Goal: Task Accomplishment & Management: Manage account settings

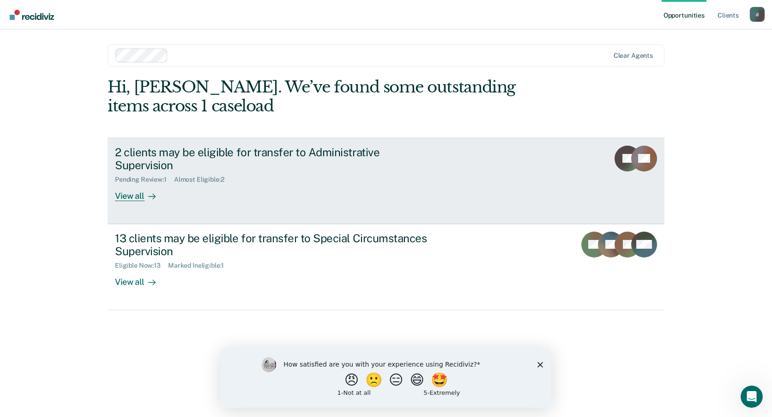
click at [245, 172] on div "Pending Review : 1 Almost Eligible : 2" at bounding box center [277, 178] width 324 height 12
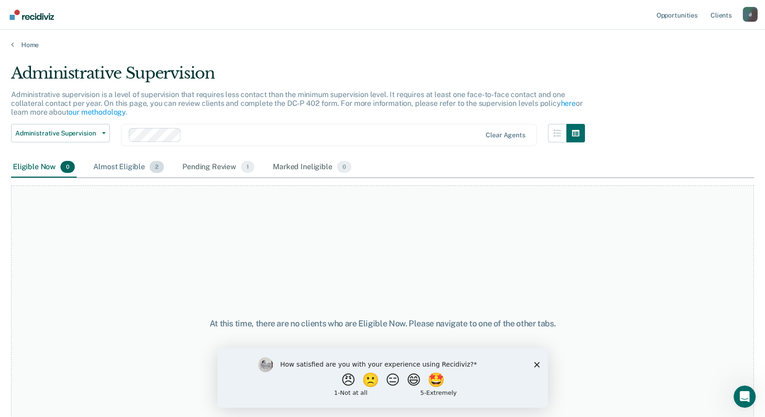
click at [119, 165] on div "Almost Eligible 2" at bounding box center [128, 167] width 74 height 20
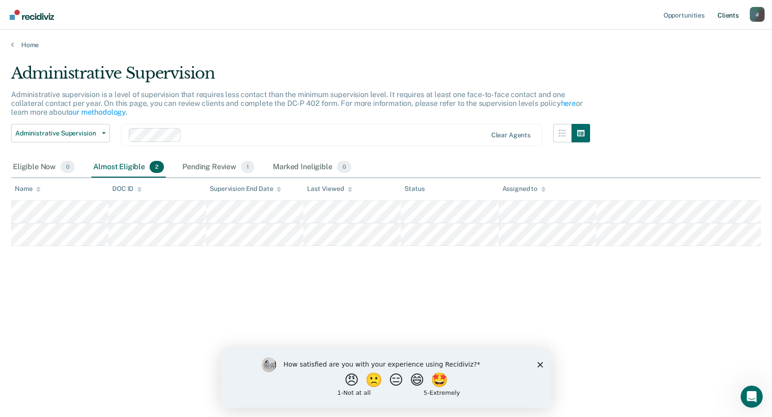
click at [726, 16] on link "Client s" at bounding box center [728, 15] width 25 height 30
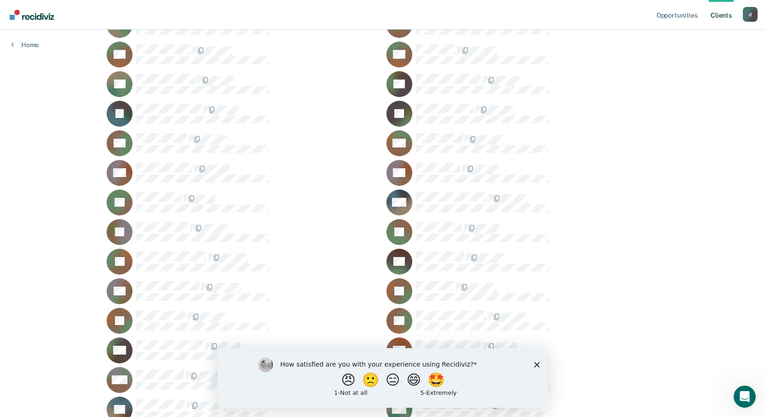
scroll to position [265, 0]
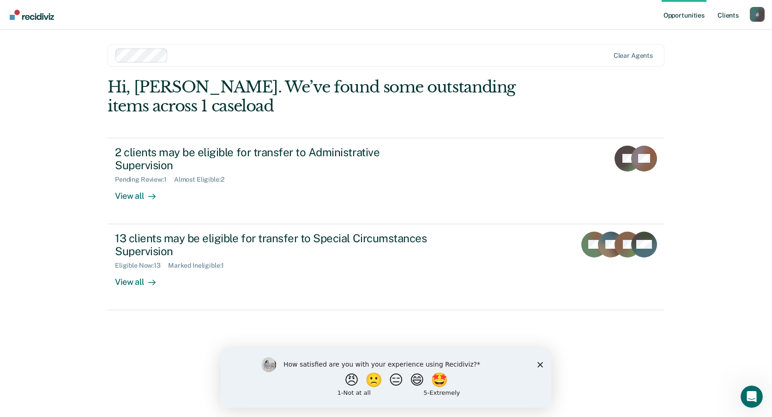
click at [724, 17] on link "Client s" at bounding box center [728, 15] width 25 height 30
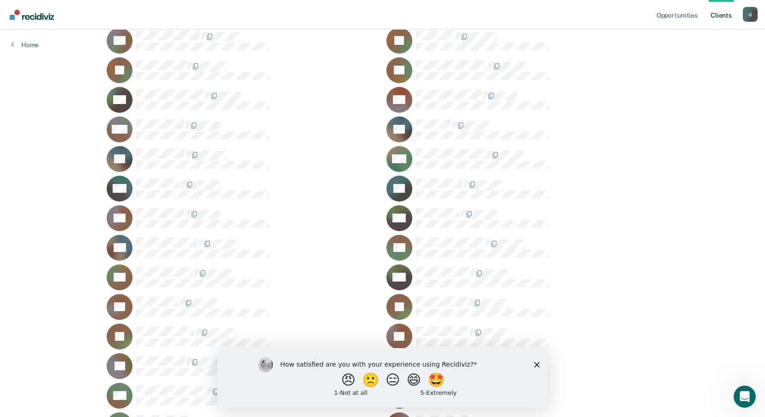
scroll to position [498, 0]
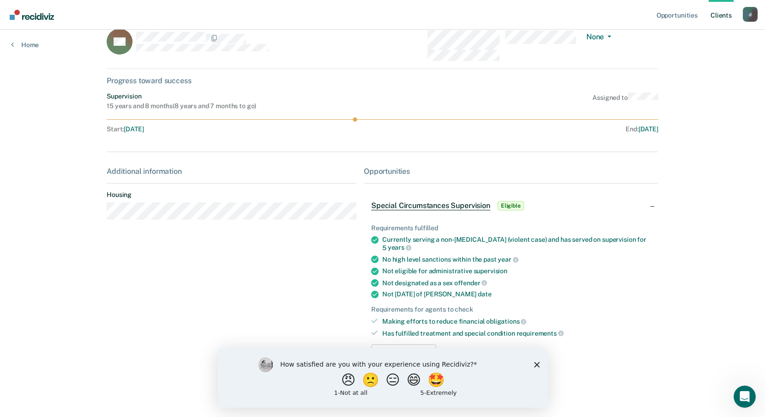
scroll to position [24, 0]
click at [537, 363] on polygon "Close survey" at bounding box center [537, 364] width 6 height 6
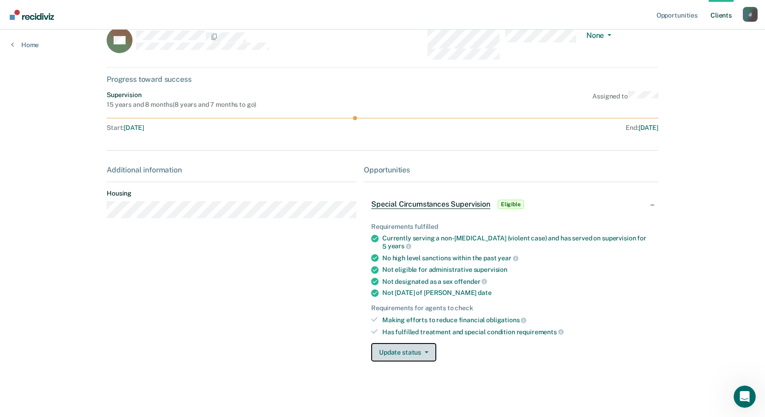
click at [392, 354] on button "Update status" at bounding box center [403, 352] width 65 height 18
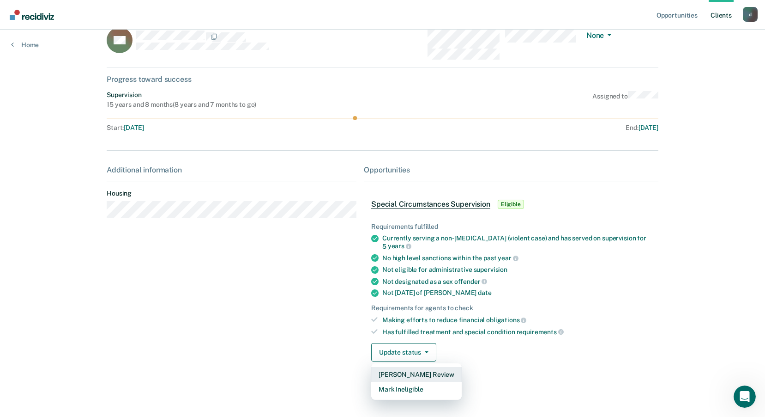
click at [398, 372] on button "[PERSON_NAME] Review" at bounding box center [416, 374] width 91 height 15
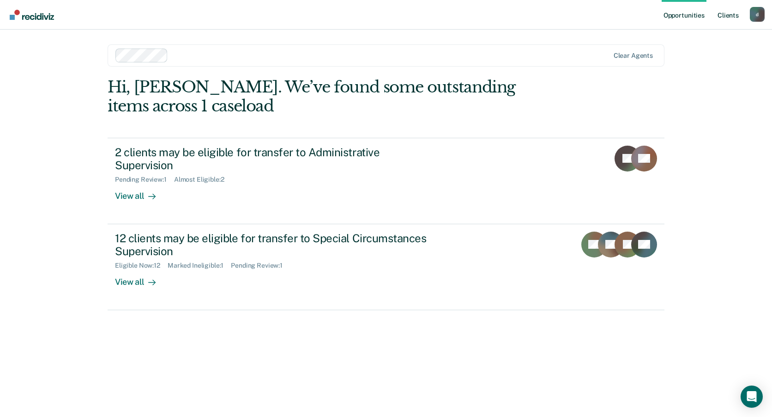
click at [727, 14] on link "Client s" at bounding box center [728, 15] width 25 height 30
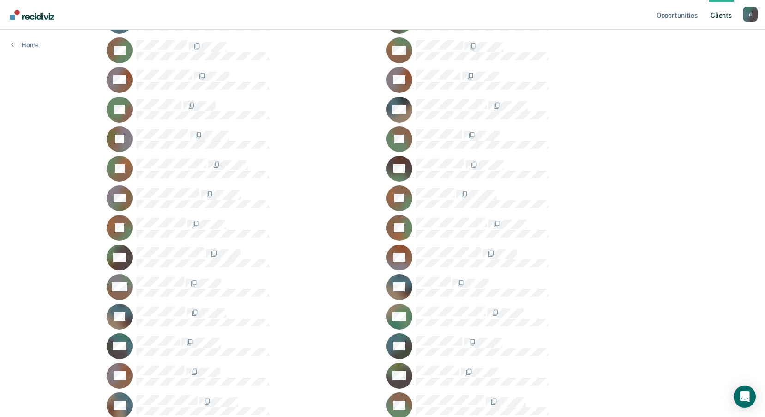
scroll to position [339, 0]
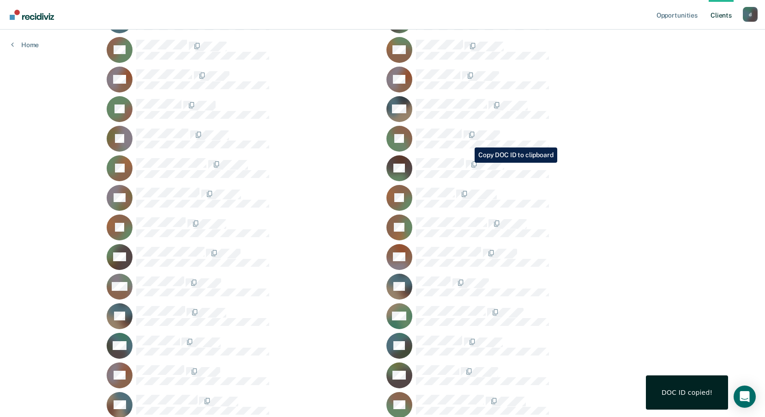
click at [618, 176] on div "MJ" at bounding box center [523, 168] width 272 height 26
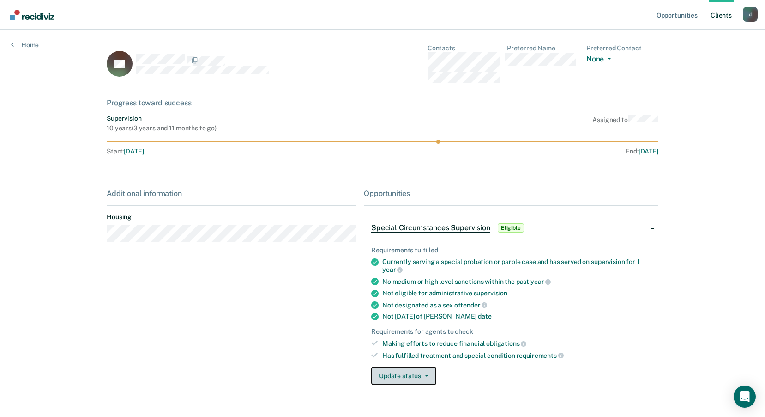
click at [411, 377] on button "Update status" at bounding box center [403, 375] width 65 height 18
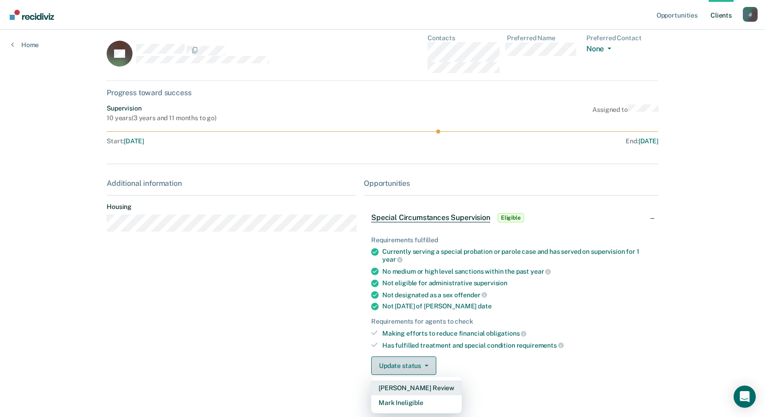
scroll to position [24, 0]
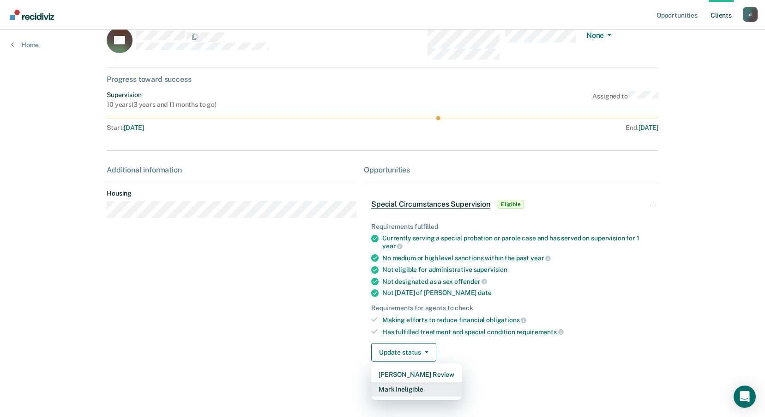
click at [406, 389] on button "Mark Ineligible" at bounding box center [416, 388] width 91 height 15
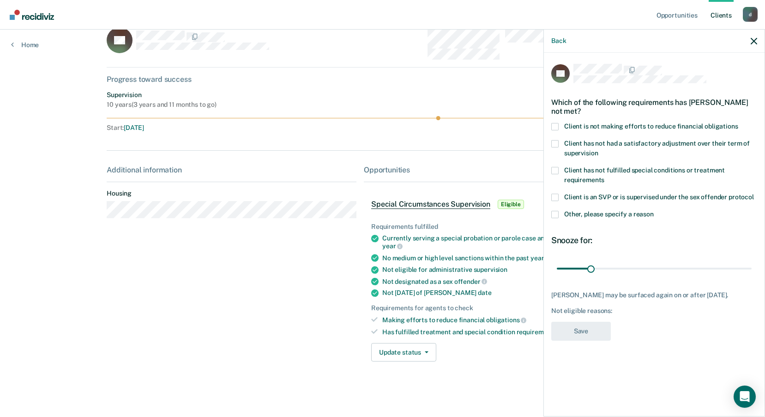
click at [557, 125] on span at bounding box center [554, 126] width 7 height 7
click at [738, 123] on input "Client is not making efforts to reduce financial obligations" at bounding box center [738, 123] width 0 height 0
click at [588, 330] on button "Save" at bounding box center [581, 330] width 60 height 19
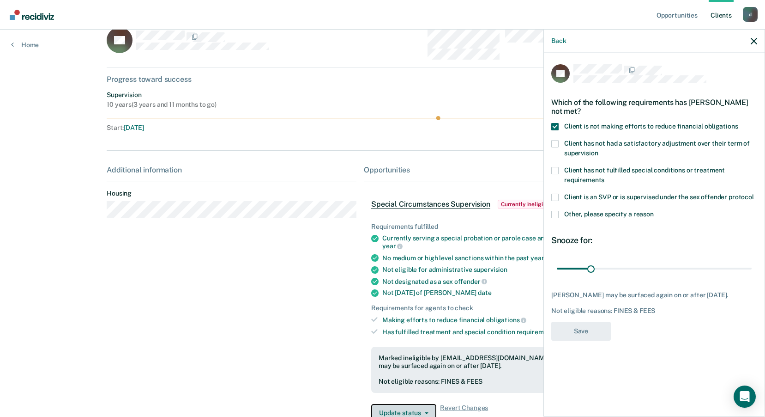
scroll to position [29, 0]
